Goal: Complete application form

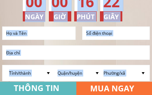
scroll to position [2060, 0]
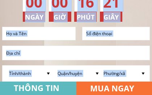
click at [123, 54] on input "text" at bounding box center [76, 53] width 144 height 14
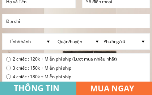
scroll to position [2060, 0]
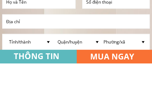
click at [9, 28] on input "text" at bounding box center [38, 34] width 69 height 13
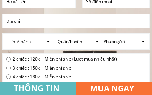
scroll to position [2046, 0]
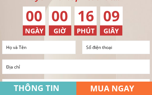
type input "[PERSON_NAME]"
type input "0909539269"
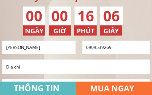
click at [34, 47] on input "[PERSON_NAME]" at bounding box center [38, 47] width 69 height 13
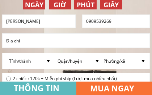
scroll to position [2046, 0]
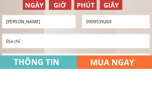
type input "[PERSON_NAME]"
click at [12, 60] on input "text" at bounding box center [76, 67] width 144 height 14
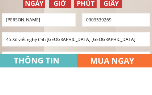
type input "45 Xô viết nghệ tĩnh [GEOGRAPHIC_DATA] [GEOGRAPHIC_DATA]"
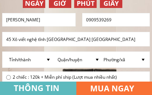
click at [50, 60] on select "Tỉnh/thành [GEOGRAPHIC_DATA] [GEOGRAPHIC_DATA] [GEOGRAPHIC_DATA] [GEOGRAPHIC_DA…" at bounding box center [30, 60] width 46 height 16
select select "220:Cần Thơ"
click at [114, 40] on input "45 Xô viết nghệ tĩnh [GEOGRAPHIC_DATA] [GEOGRAPHIC_DATA]" at bounding box center [76, 39] width 144 height 14
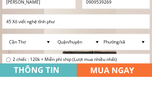
type input "45 Xô viết nghệ tĩnh phư"
click button "submit" at bounding box center [0, 0] width 0 height 0
